Goal: Find contact information: Find contact information

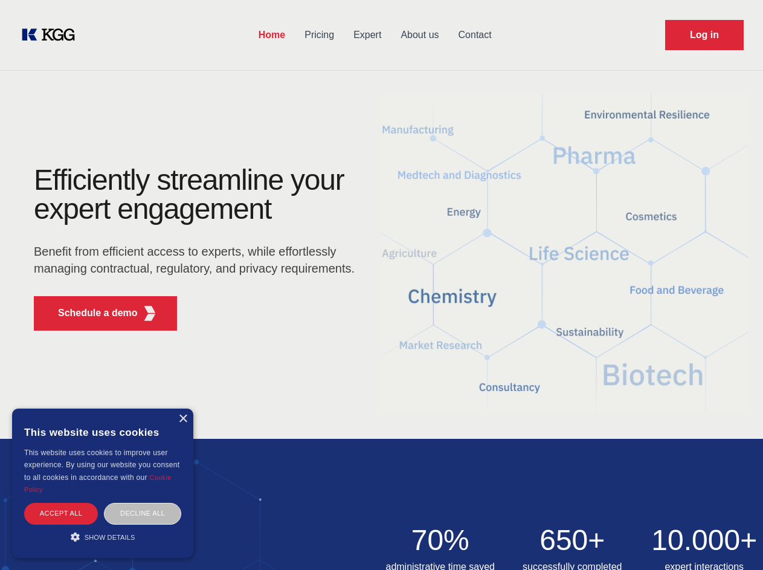
click at [381, 285] on div "Efficiently streamline your expert engagement Benefit from efficient access to …" at bounding box center [199, 253] width 368 height 175
click at [91, 313] on p "Schedule a demo" at bounding box center [98, 313] width 80 height 15
click at [183, 419] on div "× This website uses cookies This website uses cookies to improve user experienc…" at bounding box center [102, 483] width 181 height 149
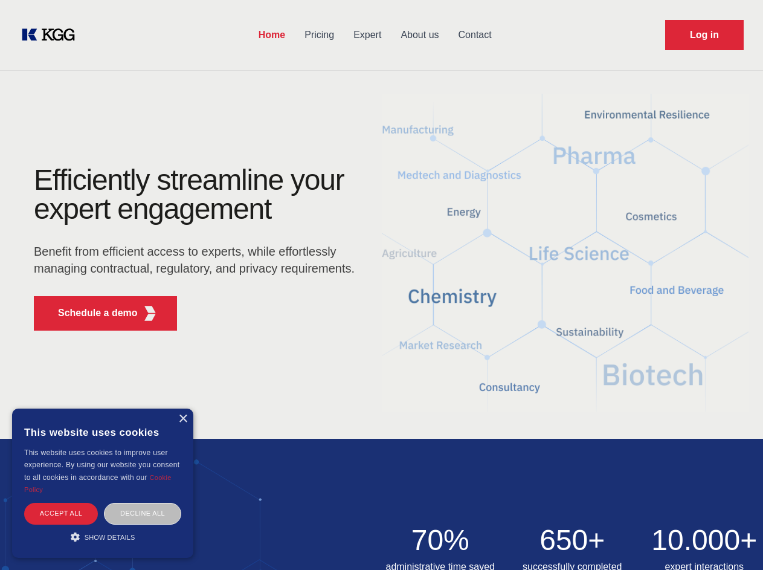
click at [61, 513] on div "Accept all" at bounding box center [61, 513] width 74 height 21
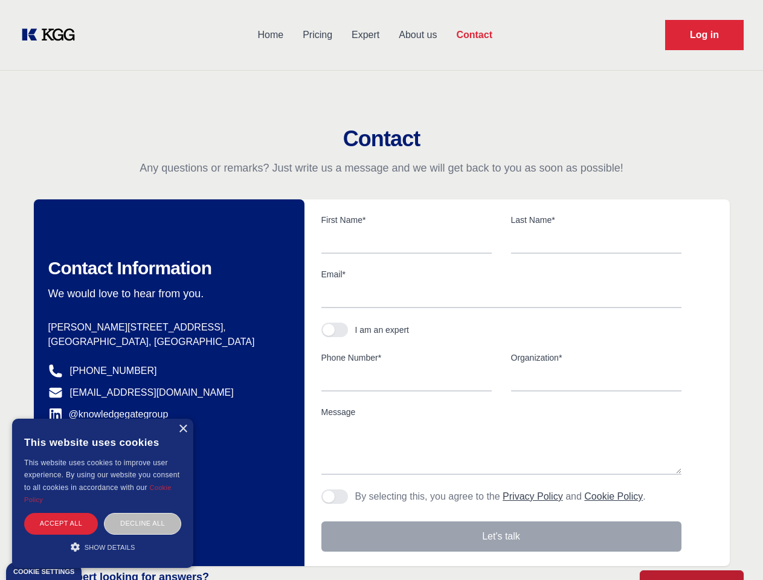
click at [143, 513] on div "Decline all" at bounding box center [142, 523] width 77 height 21
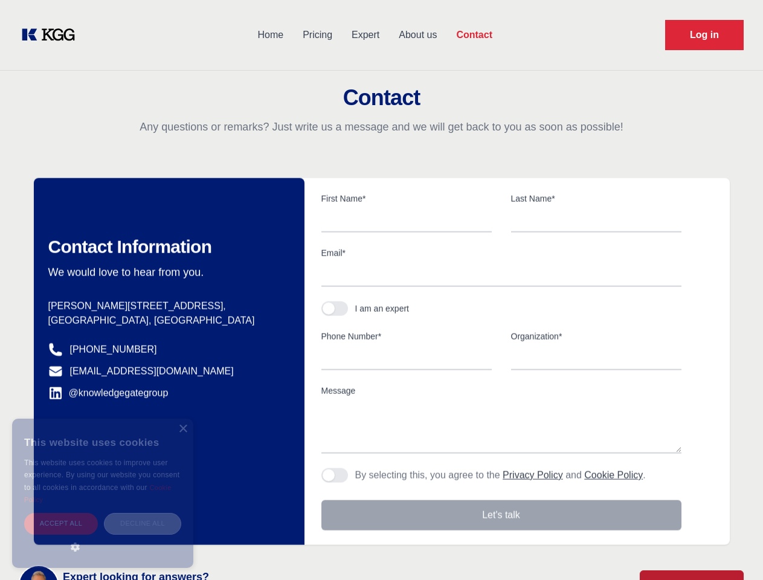
click at [103, 537] on main "Contact Any questions or remarks? Just write us a message and we will get back …" at bounding box center [381, 314] width 763 height 629
